Goal: Transaction & Acquisition: Purchase product/service

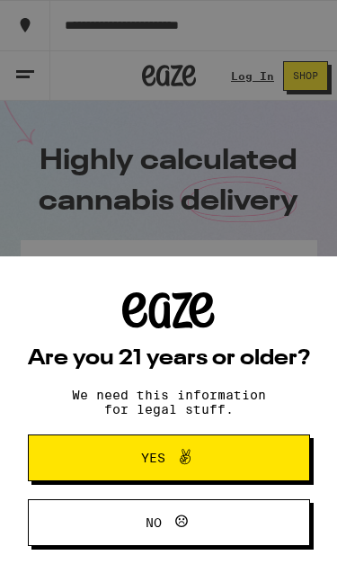
click at [110, 450] on span "Yes" at bounding box center [169, 457] width 137 height 23
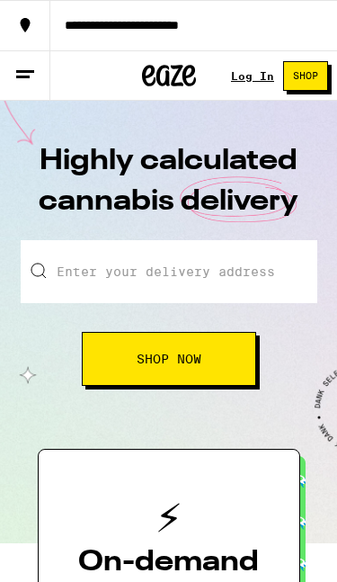
click at [243, 76] on link "Log In" at bounding box center [252, 76] width 43 height 12
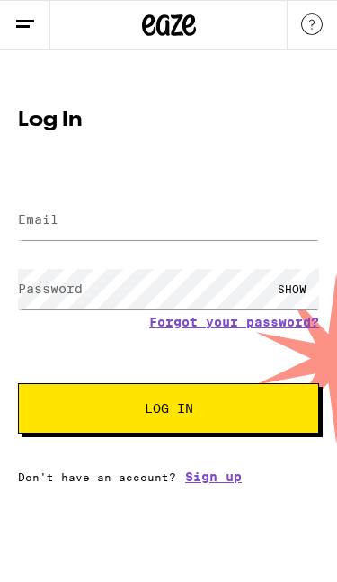
click at [26, 221] on label "Email" at bounding box center [38, 219] width 40 height 14
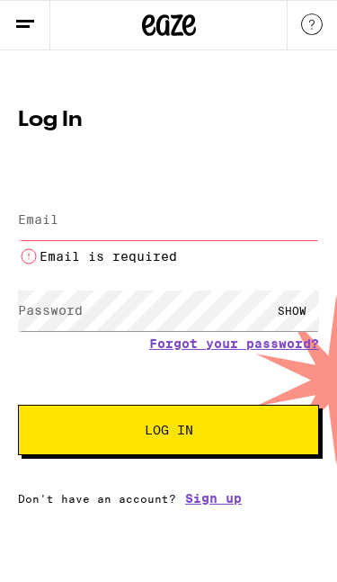
click at [21, 17] on icon at bounding box center [25, 24] width 22 height 22
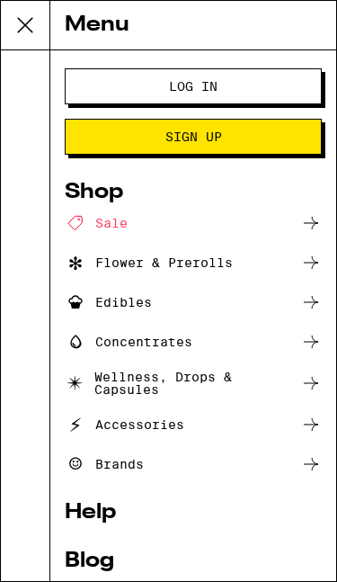
click at [86, 300] on div "Edibles" at bounding box center [108, 302] width 87 height 22
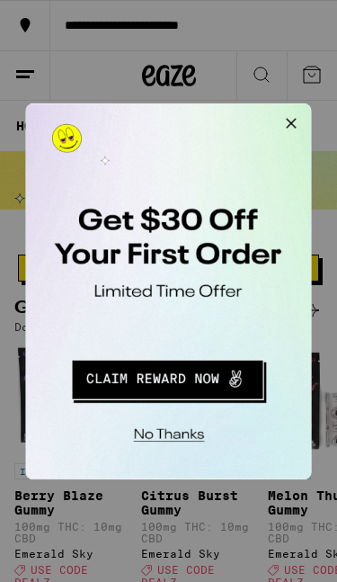
click at [81, 340] on button "Redirect to URL" at bounding box center [149, 343] width 223 height 46
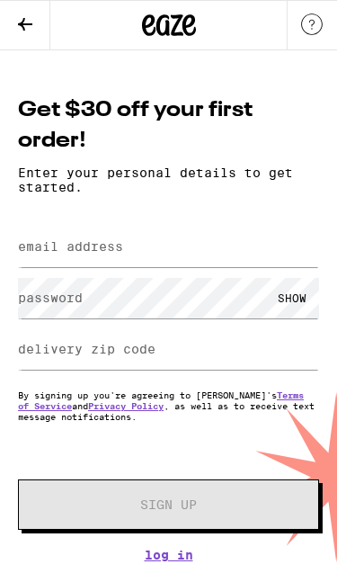
click at [31, 250] on label "email address" at bounding box center [70, 246] width 105 height 14
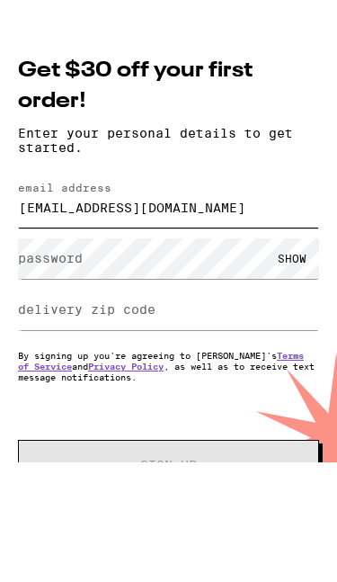
type input "[EMAIL_ADDRESS][DOMAIN_NAME]"
click at [39, 291] on label "password" at bounding box center [50, 298] width 65 height 14
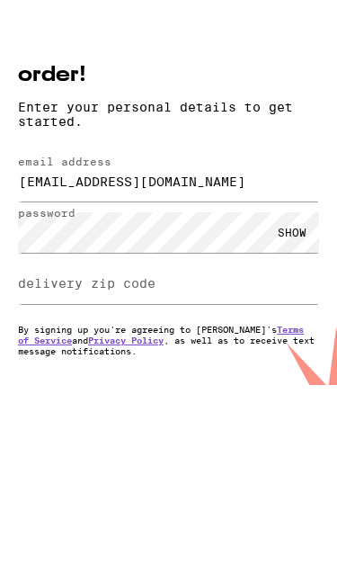
click at [293, 278] on div "SHOW" at bounding box center [292, 298] width 54 height 40
click at [24, 342] on label "delivery zip code" at bounding box center [87, 349] width 138 height 14
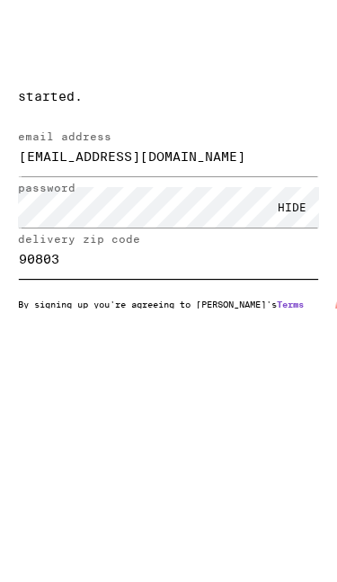
type input "90803"
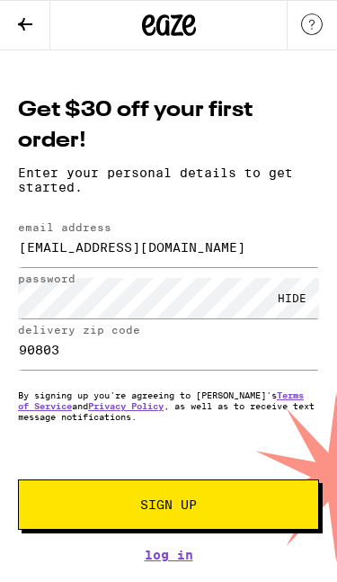
click at [75, 515] on button "Sign Up" at bounding box center [168, 505] width 301 height 50
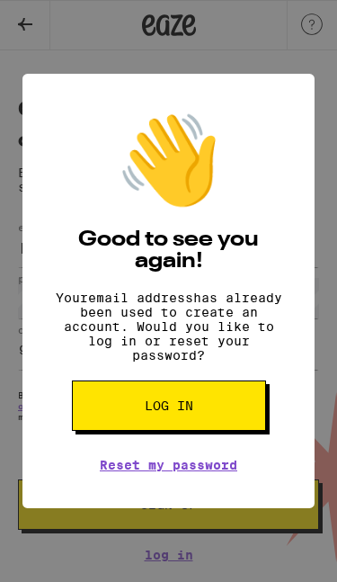
click at [226, 425] on button "Log in" at bounding box center [169, 406] width 194 height 50
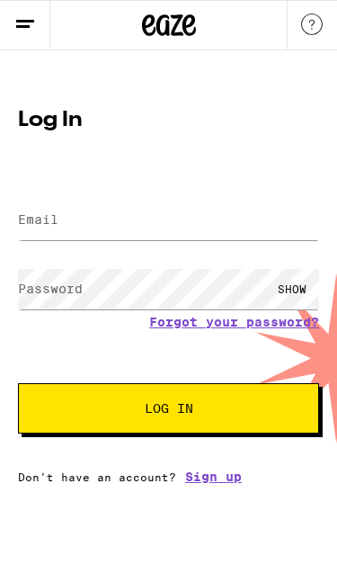
click at [35, 220] on label "Email" at bounding box center [38, 219] width 40 height 14
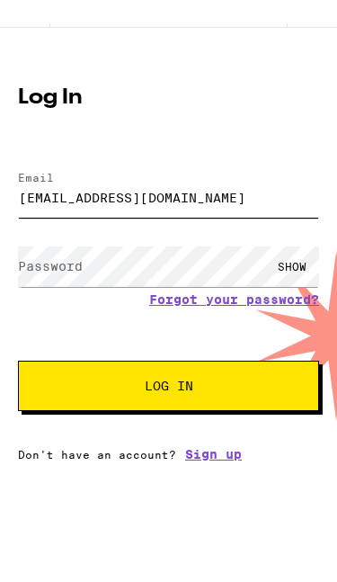
type input "elizabethtumulty@sbcglobal.net"
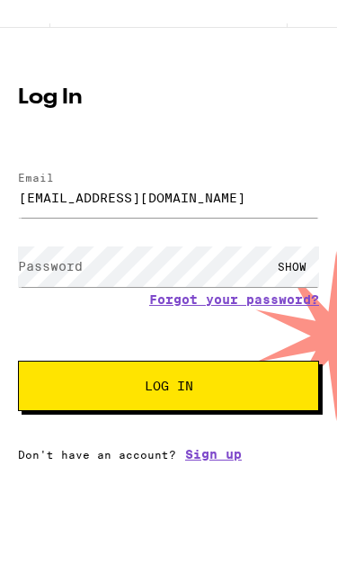
click at [26, 282] on label "Password" at bounding box center [50, 289] width 65 height 14
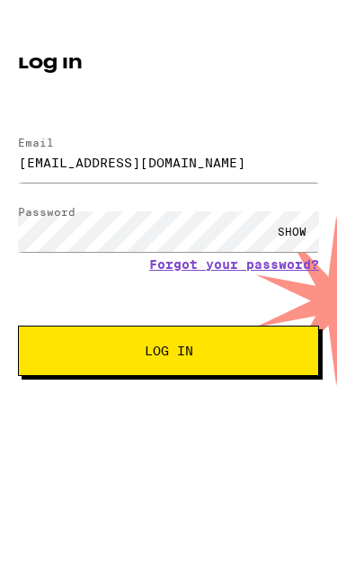
click at [100, 402] on span "Log In" at bounding box center [169, 408] width 156 height 13
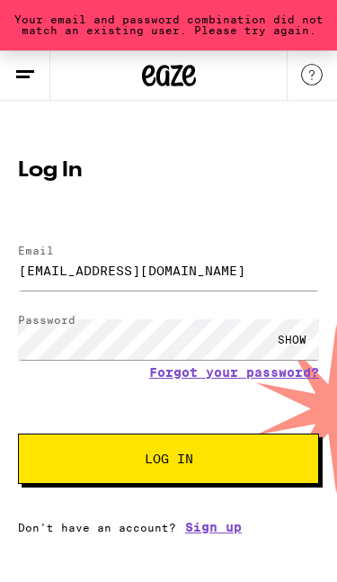
click at [243, 376] on link "Forgot your password?" at bounding box center [234, 372] width 170 height 14
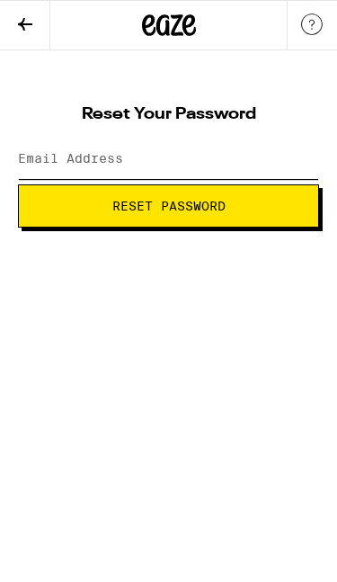
click at [33, 170] on input "Email Address" at bounding box center [168, 159] width 301 height 40
type input "e"
click at [19, 26] on icon at bounding box center [25, 24] width 22 height 22
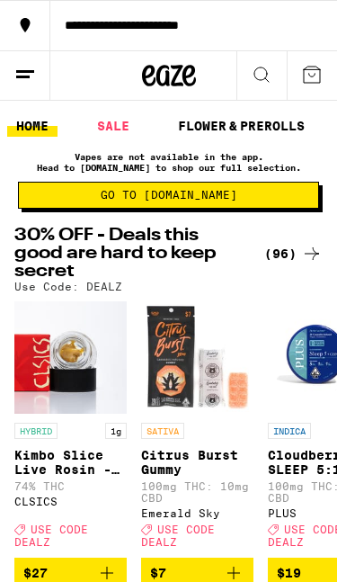
click at [274, 76] on button at bounding box center [262, 75] width 50 height 49
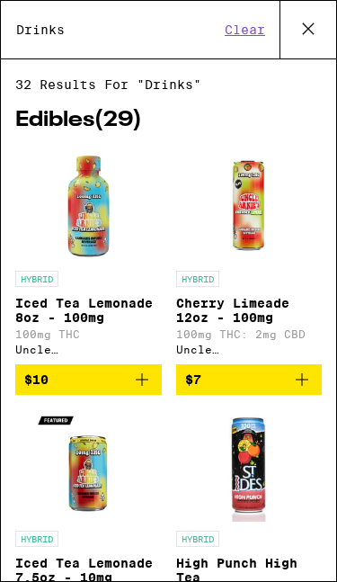
type input "Drinks"
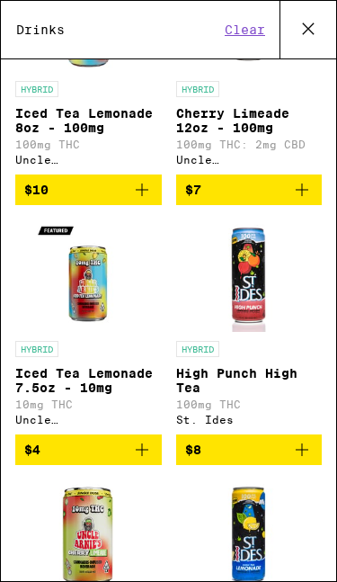
scroll to position [152, 0]
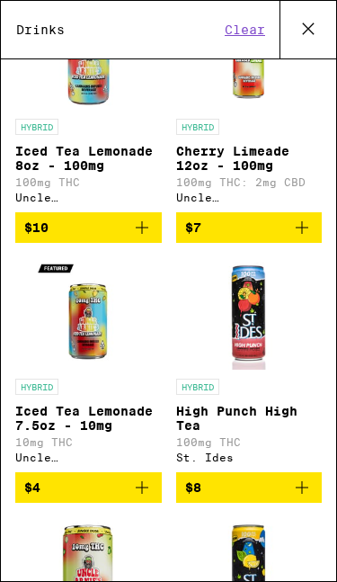
click at [309, 44] on button at bounding box center [308, 30] width 57 height 58
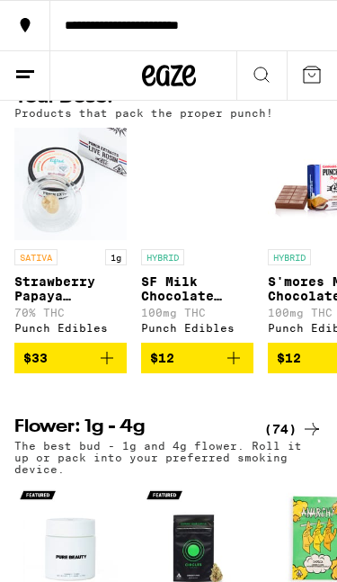
scroll to position [1066, 0]
